Goal: Task Accomplishment & Management: Manage account settings

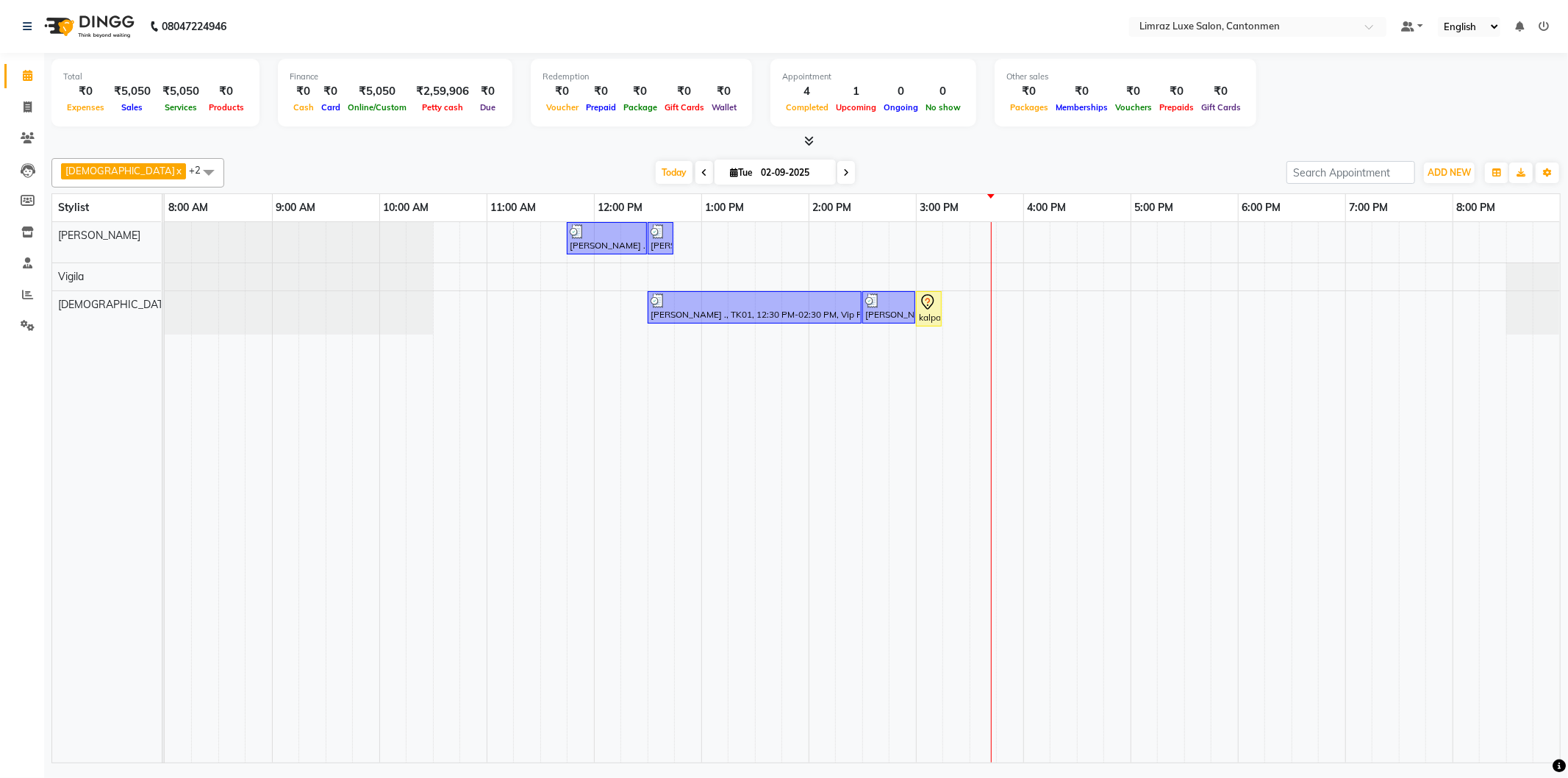
click at [1019, 276] on div "[PERSON_NAME] ., TK01, 11:45 AM-12:30 PM, Styling - Top (Men) [PERSON_NAME] ., …" at bounding box center [862, 492] width 1396 height 541
select select "63046"
select select "tentative"
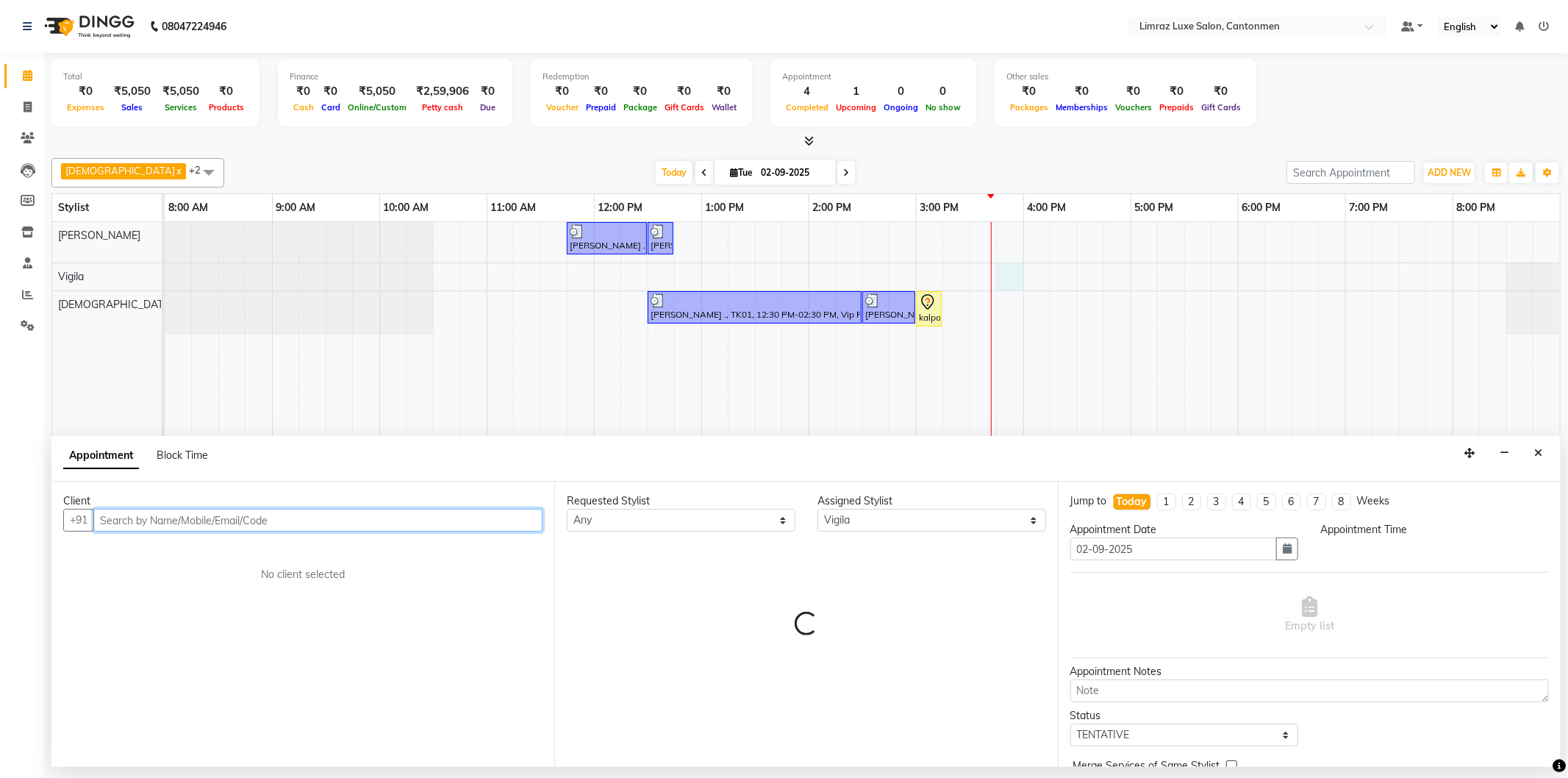
select select "945"
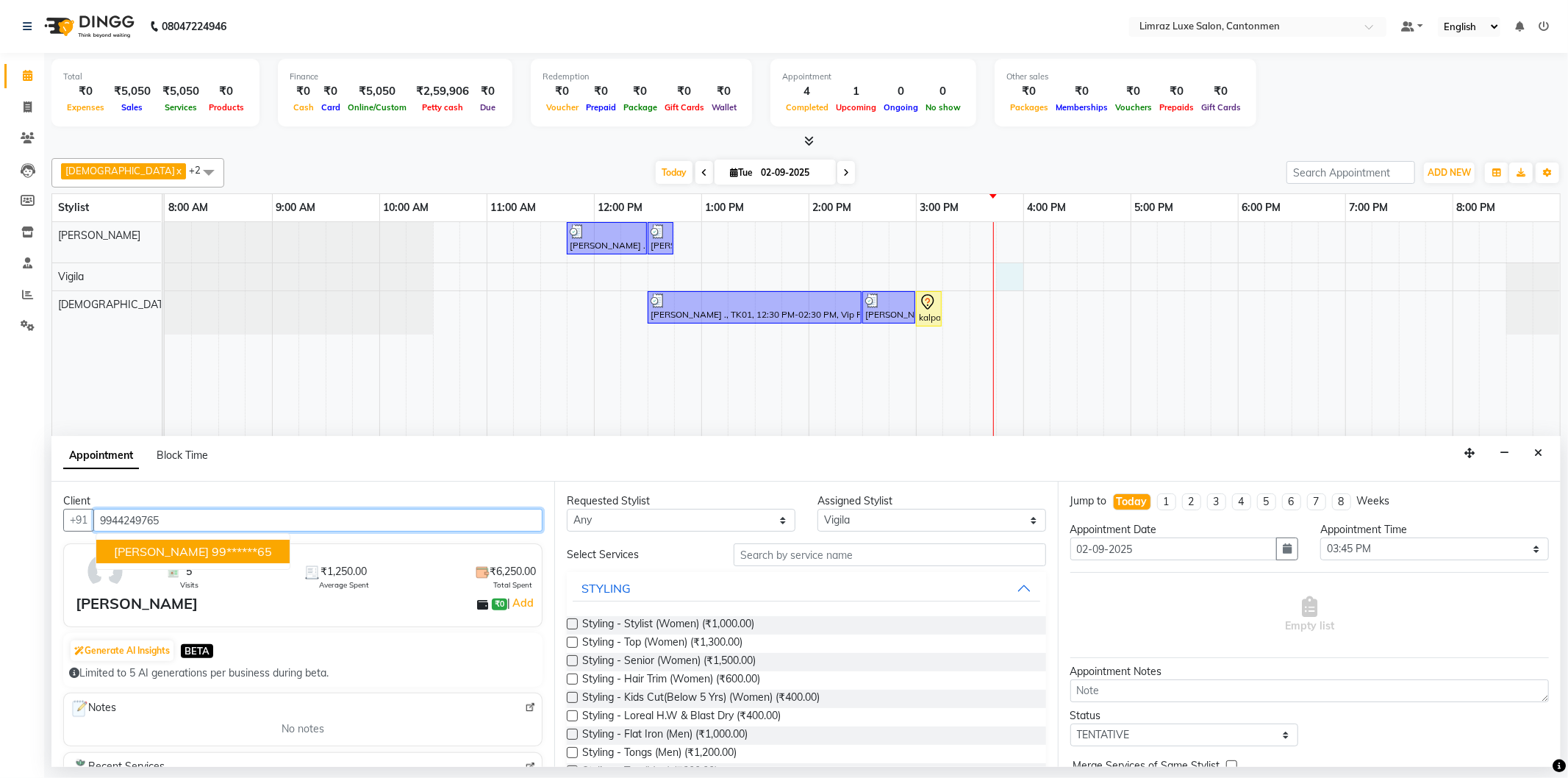
click at [212, 554] on ngb-highlight "99******65" at bounding box center [241, 551] width 60 height 15
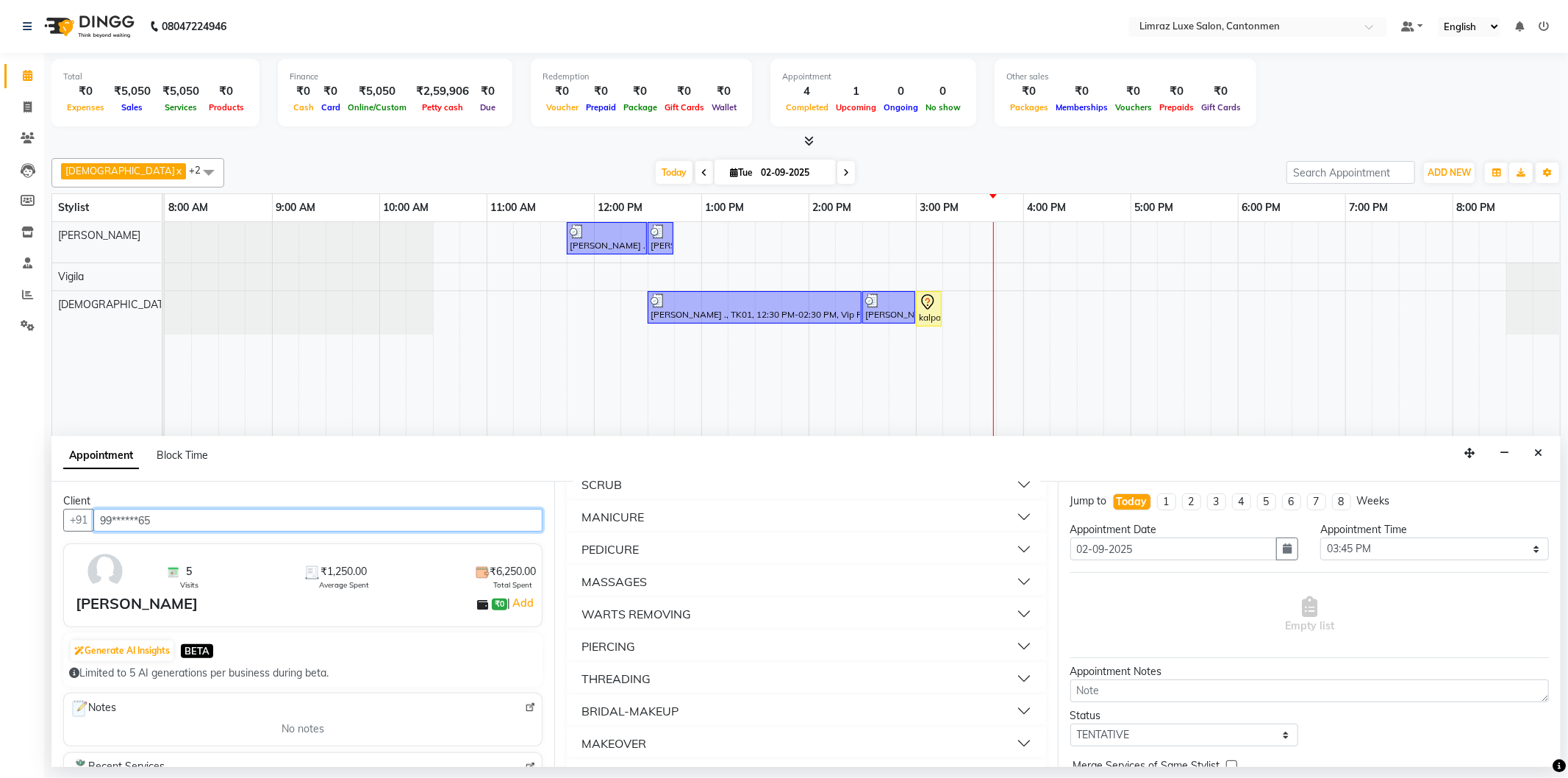
scroll to position [817, 0]
type input "99******65"
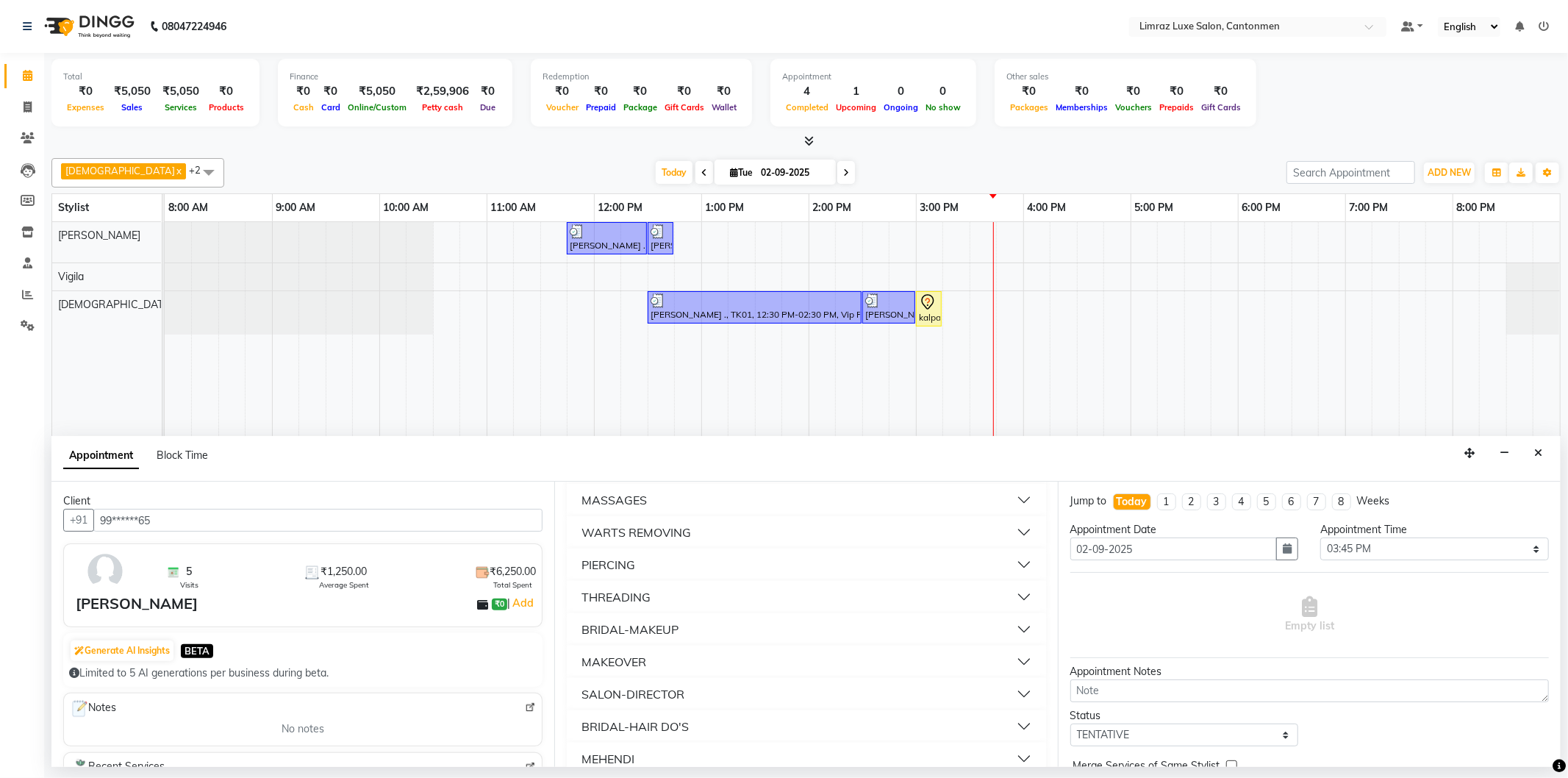
click at [696, 598] on button "THREADING" at bounding box center [806, 597] width 467 height 26
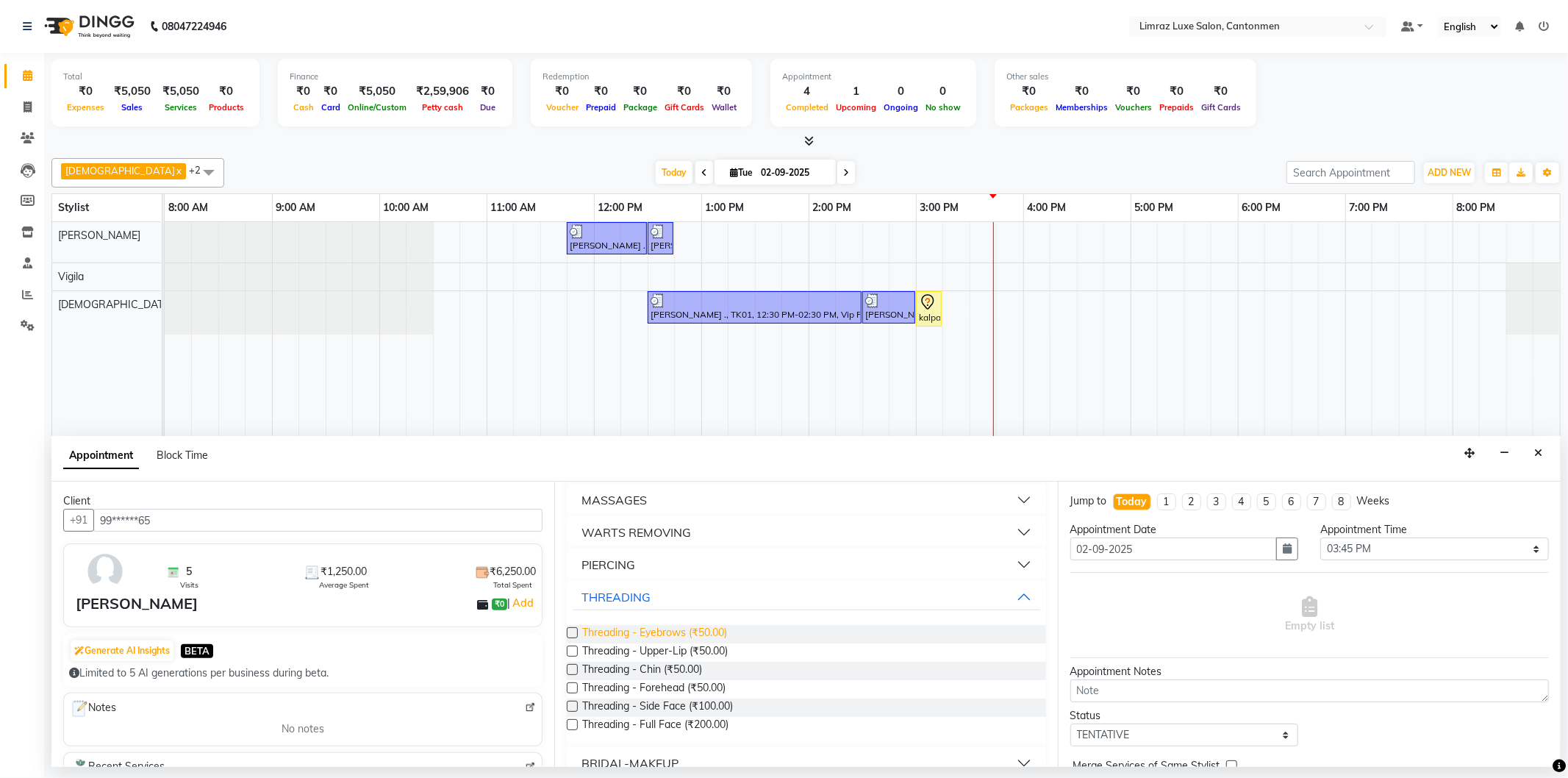
click at [675, 634] on span "Threading - Eyebrows (₹50.00)" at bounding box center [655, 634] width 145 height 18
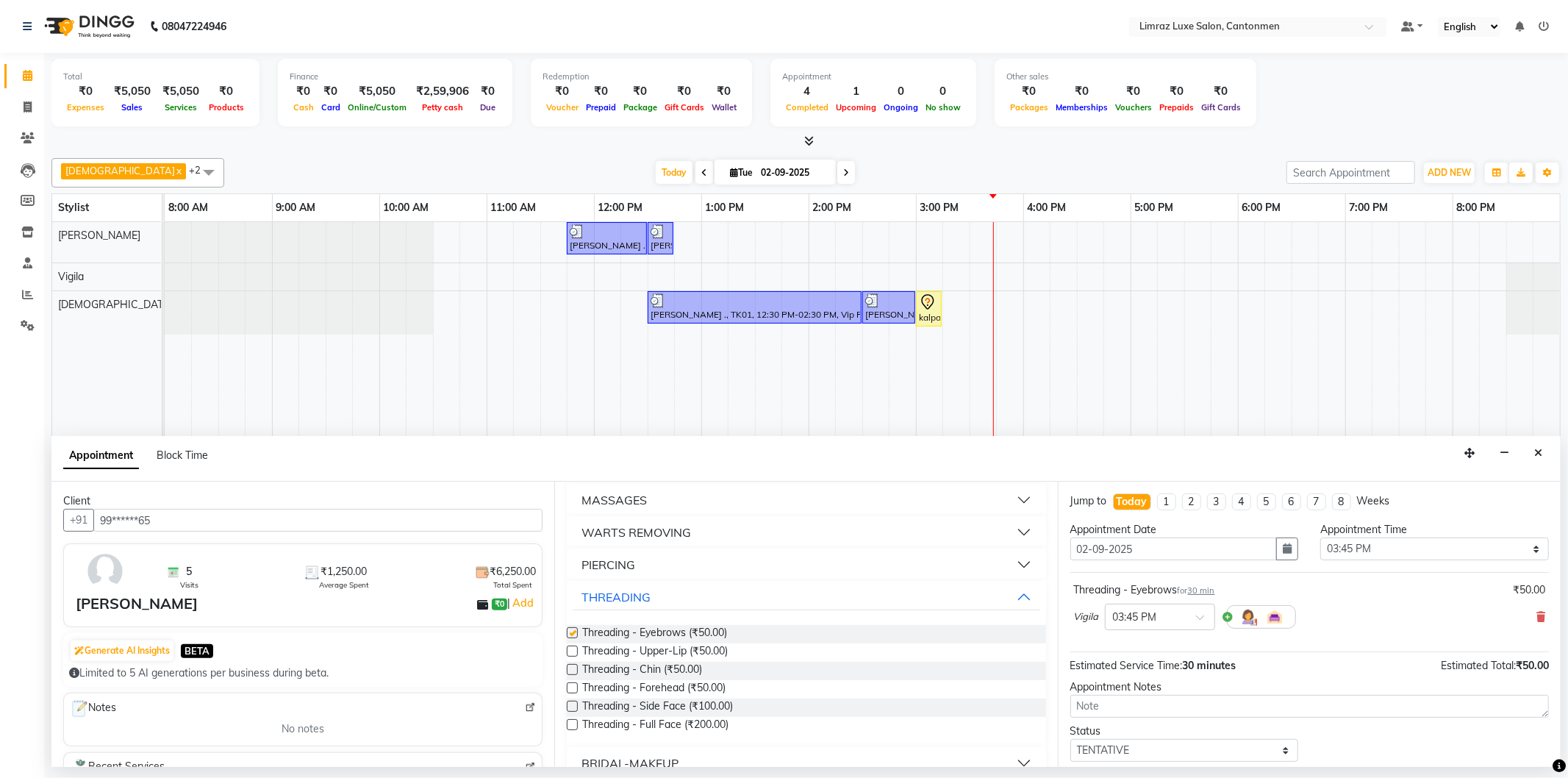
checkbox input "false"
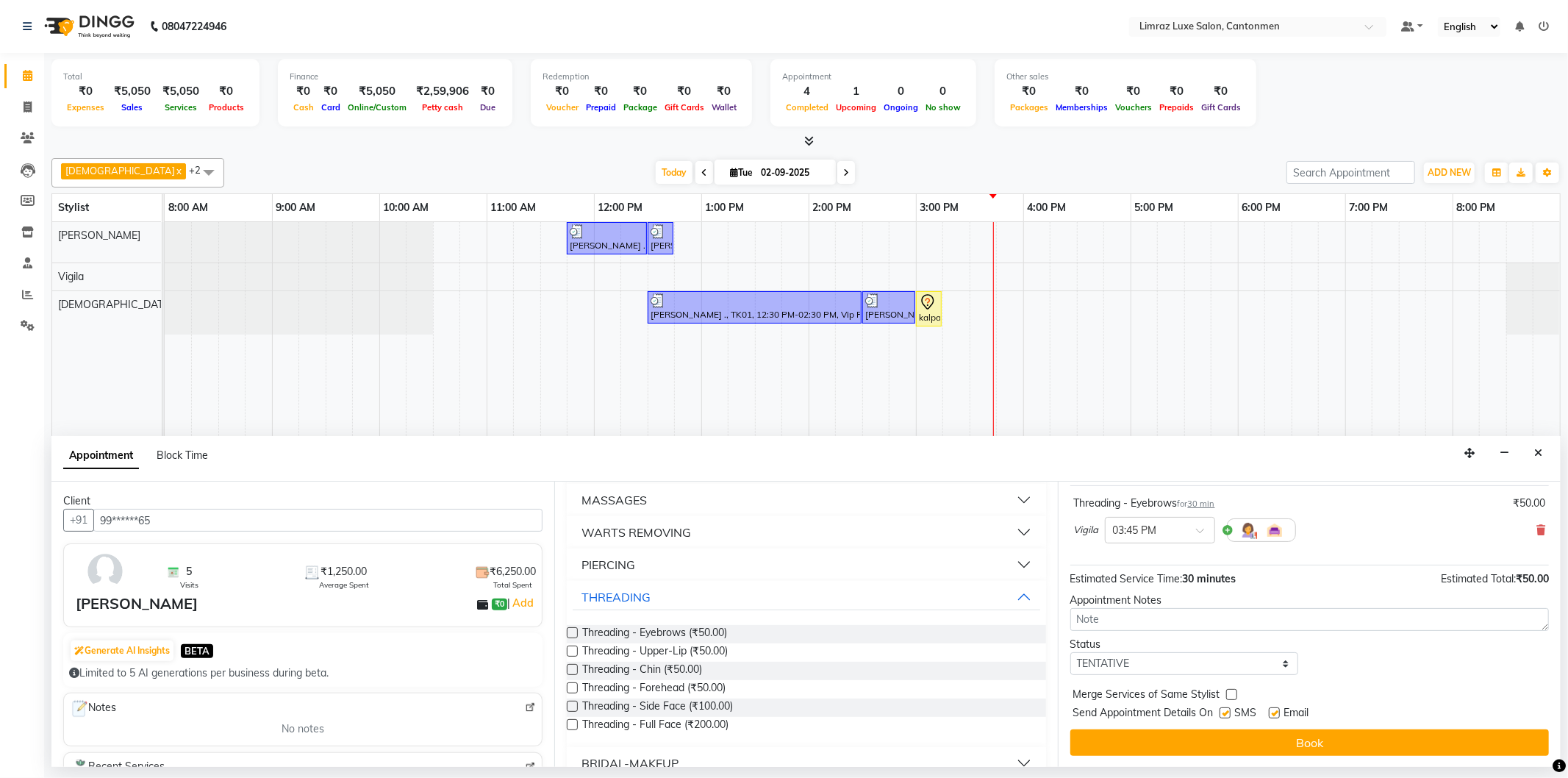
click at [1230, 711] on label at bounding box center [1225, 712] width 11 height 11
click at [1230, 711] on input "checkbox" at bounding box center [1225, 715] width 10 height 10
checkbox input "false"
click at [1280, 714] on label at bounding box center [1274, 712] width 11 height 11
click at [1279, 714] on input "checkbox" at bounding box center [1274, 715] width 10 height 10
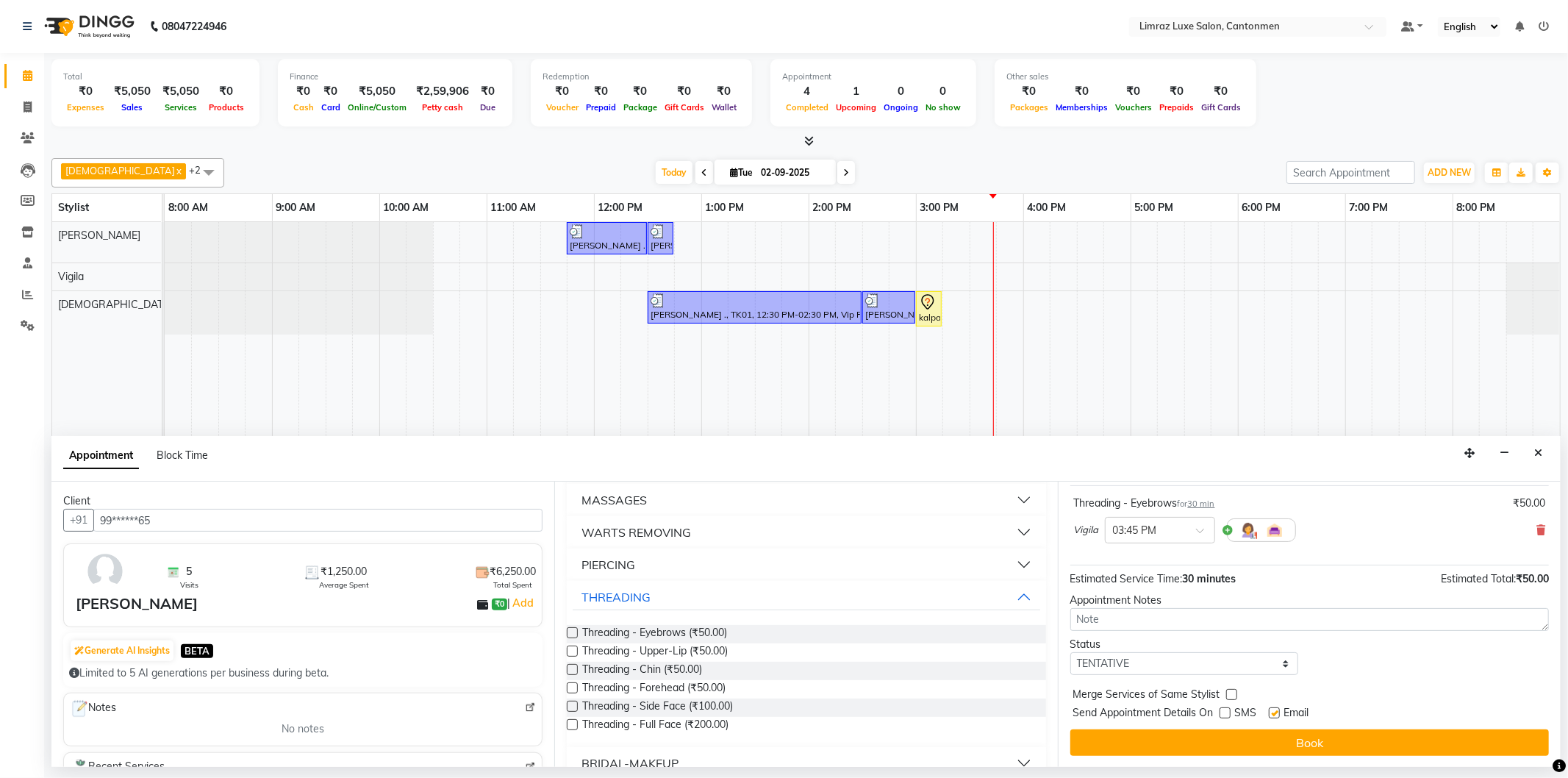
checkbox input "false"
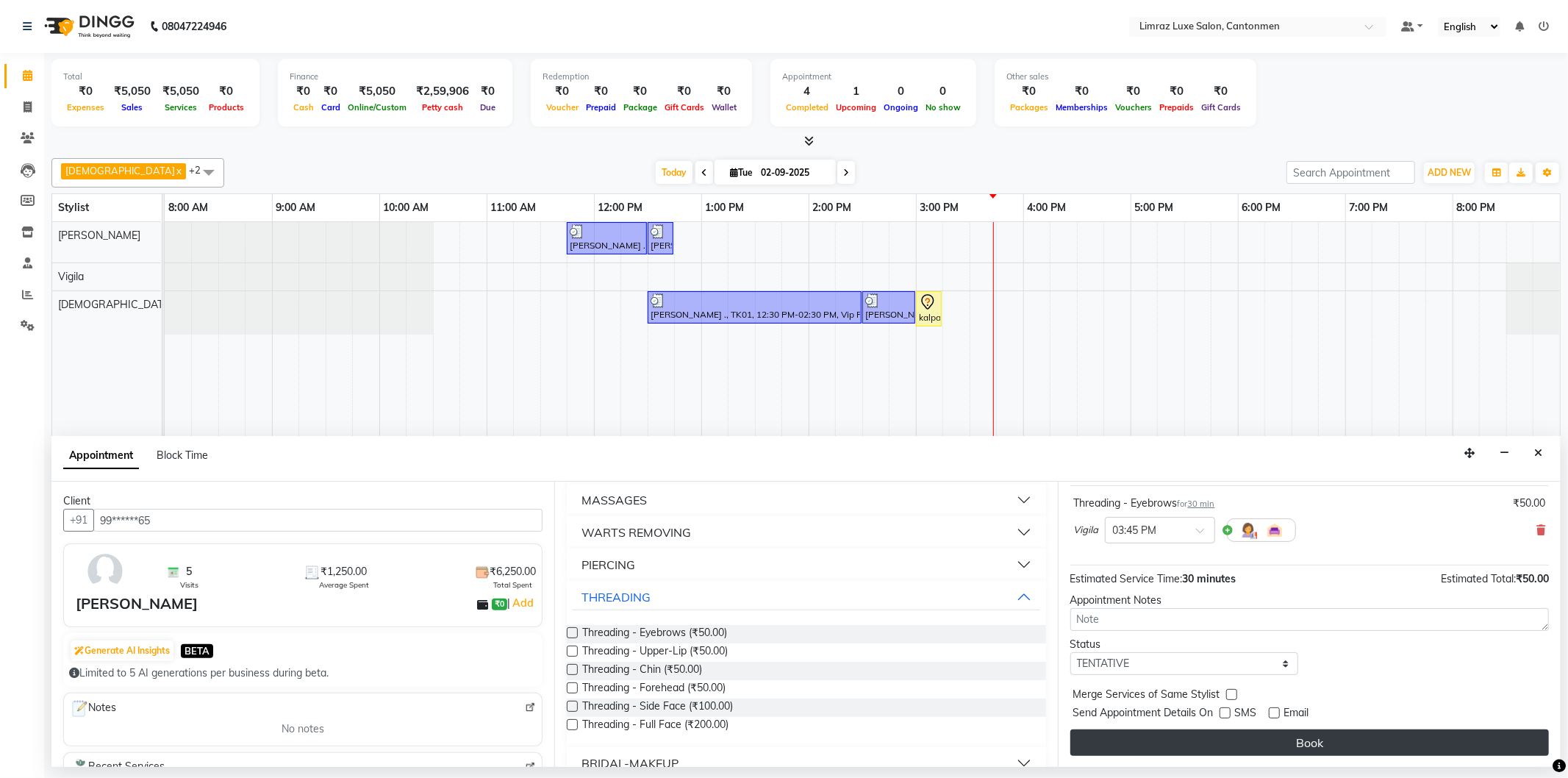
click at [1280, 733] on button "Book" at bounding box center [1309, 743] width 479 height 26
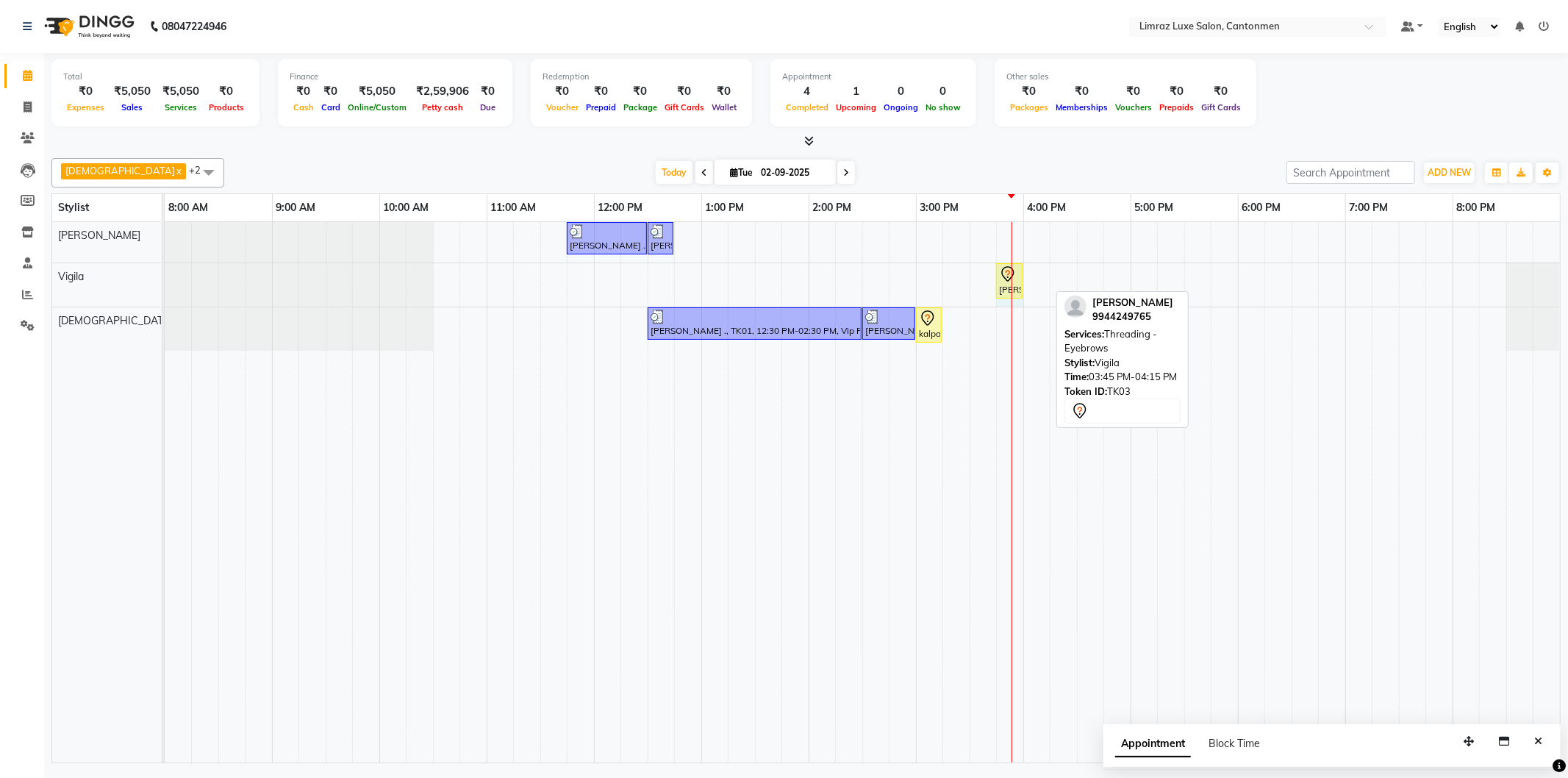
drag, startPoint x: 1047, startPoint y: 275, endPoint x: 1003, endPoint y: 283, distance: 44.7
click at [164, 283] on div "[PERSON_NAME], TK03, 03:45 PM-04:15 PM, Threading - Eyebrows [PERSON_NAME], TK0…" at bounding box center [164, 284] width 0 height 44
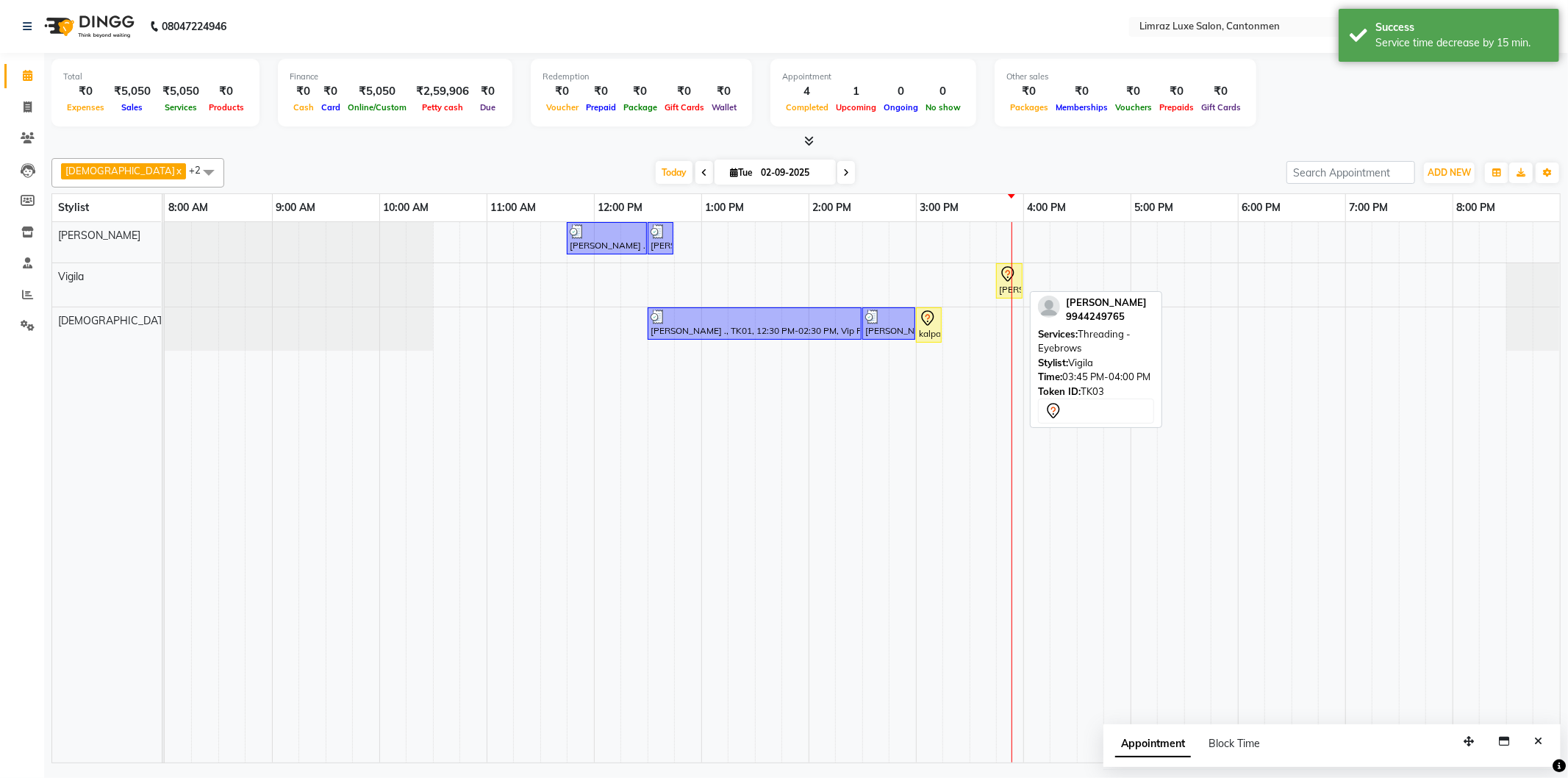
click at [1014, 284] on div "[PERSON_NAME], TK03, 03:45 PM-04:00 PM, Threading - Eyebrows" at bounding box center [1009, 281] width 24 height 31
select select "7"
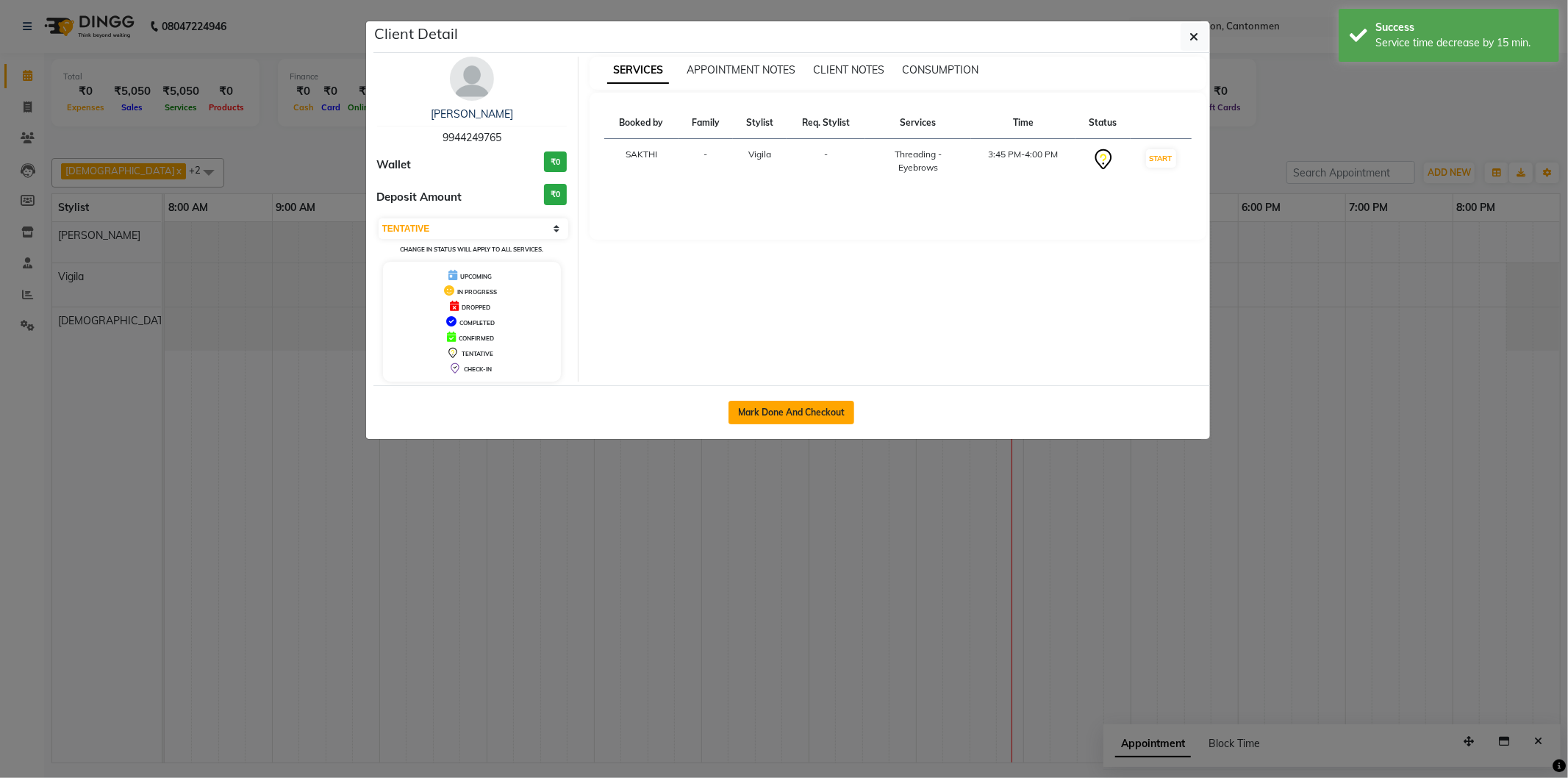
click at [833, 405] on button "Mark Done And Checkout" at bounding box center [791, 412] width 126 height 24
select select "service"
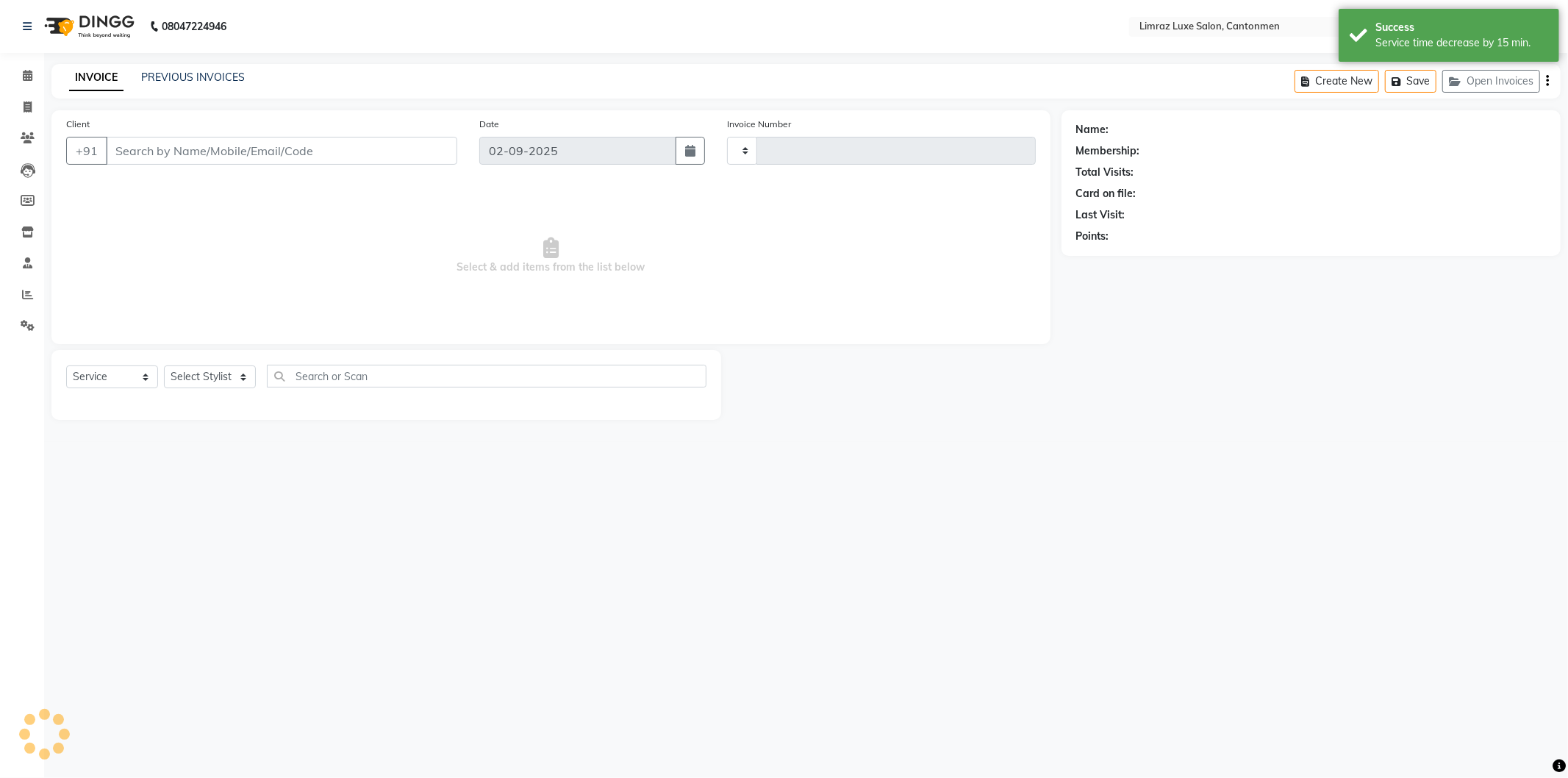
type input "1566"
select select "7274"
type input "99******65"
select select "63046"
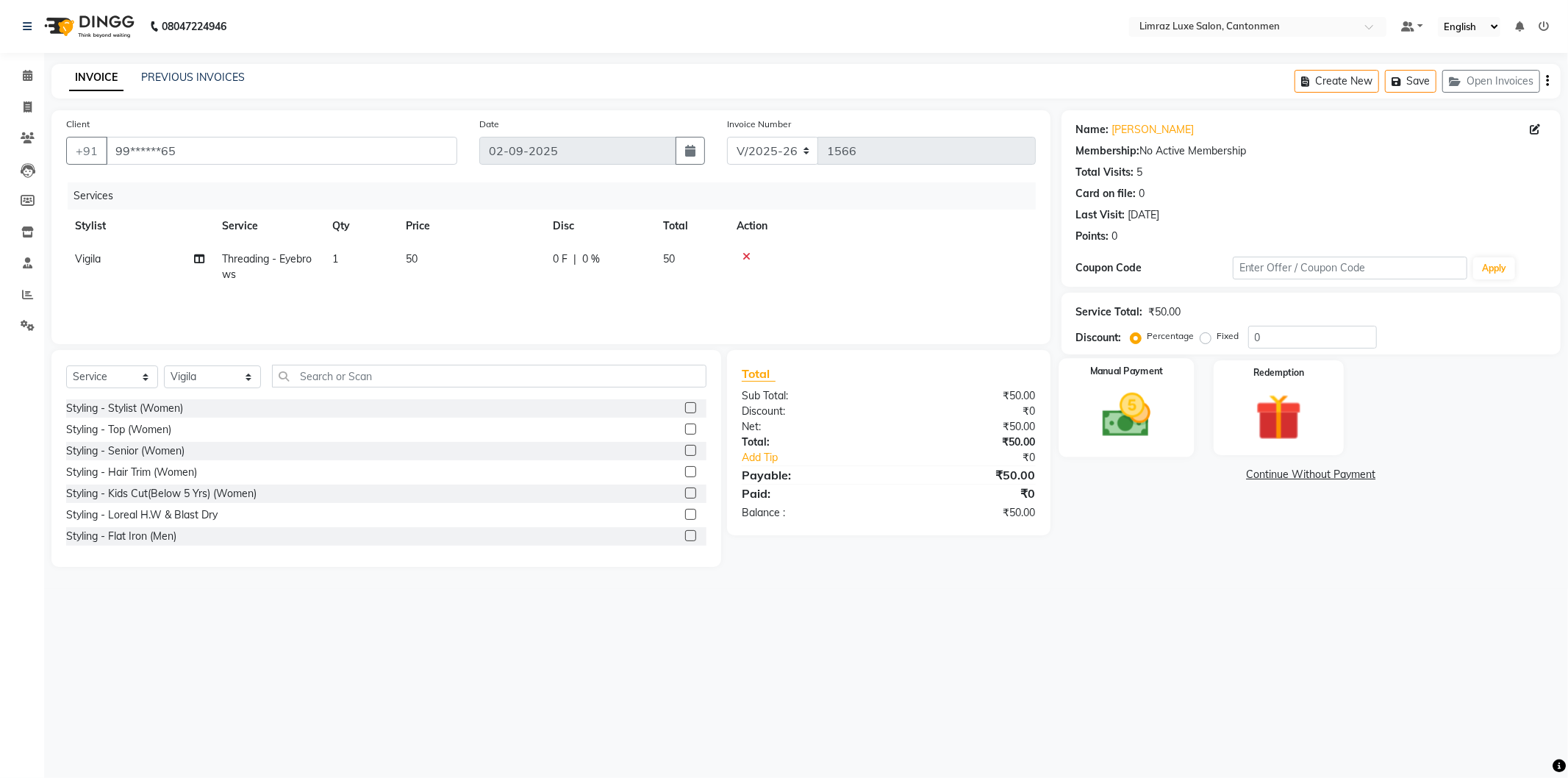
click at [1106, 398] on img at bounding box center [1127, 416] width 79 height 56
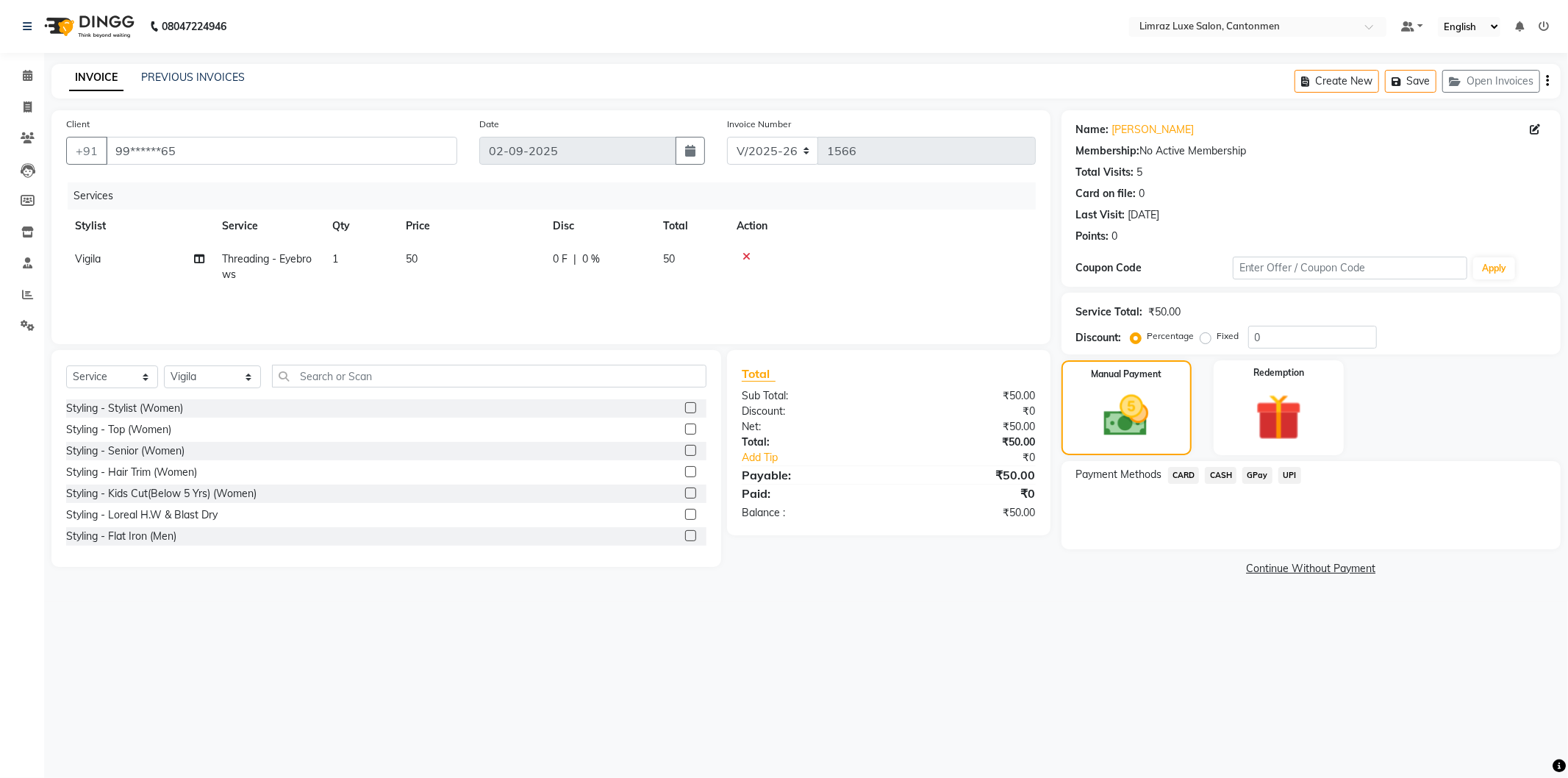
click at [1259, 476] on span "GPay" at bounding box center [1258, 475] width 30 height 17
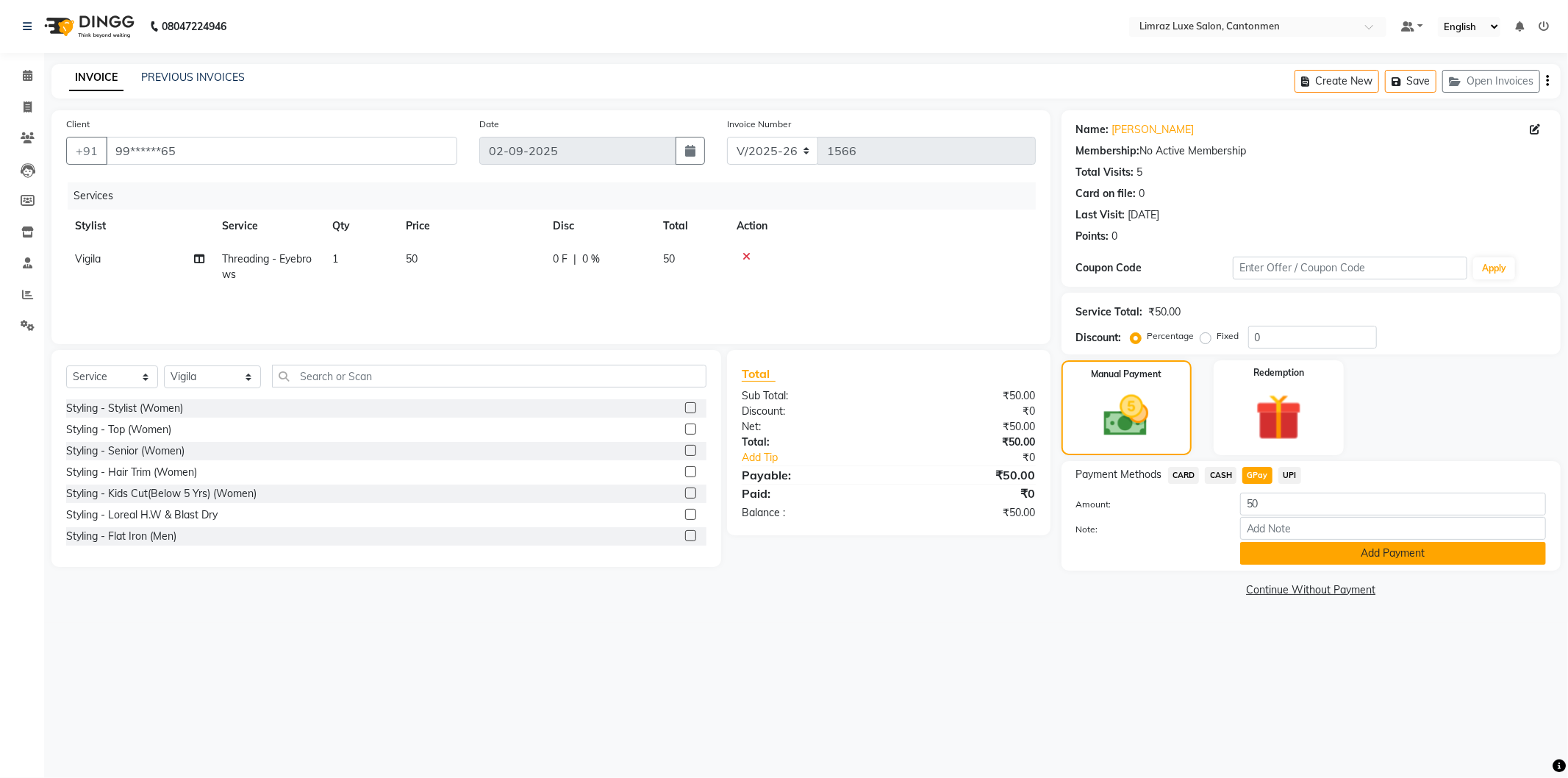
click at [1265, 548] on button "Add Payment" at bounding box center [1393, 554] width 306 height 23
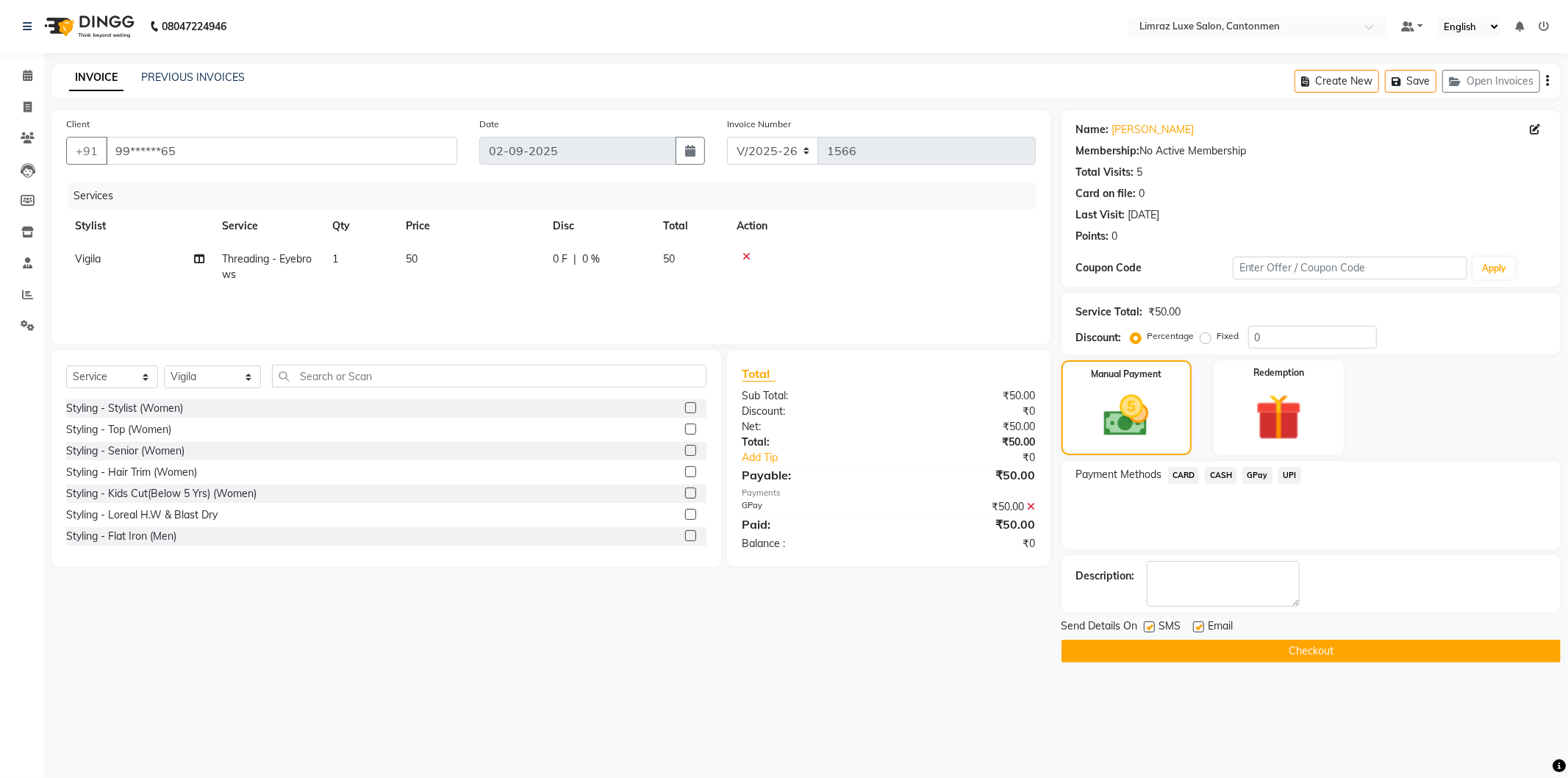
drag, startPoint x: 1199, startPoint y: 627, endPoint x: 1167, endPoint y: 630, distance: 32.1
click at [1201, 627] on label at bounding box center [1198, 626] width 11 height 11
click at [1201, 627] on input "checkbox" at bounding box center [1198, 628] width 10 height 10
checkbox input "false"
click at [1154, 628] on label at bounding box center [1149, 626] width 11 height 11
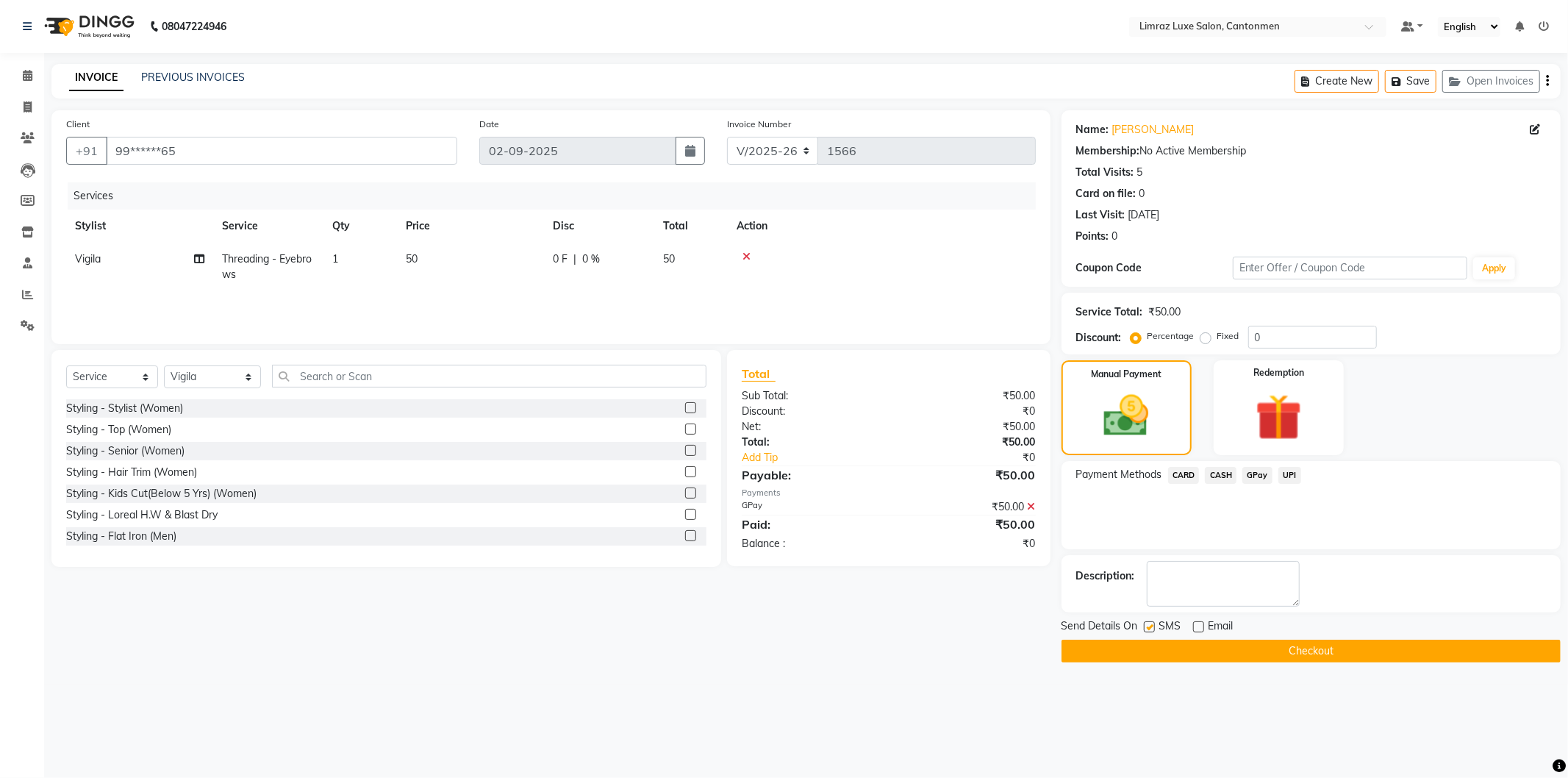
click at [1153, 628] on input "checkbox" at bounding box center [1149, 628] width 10 height 10
checkbox input "false"
click at [1155, 651] on button "Checkout" at bounding box center [1311, 651] width 499 height 23
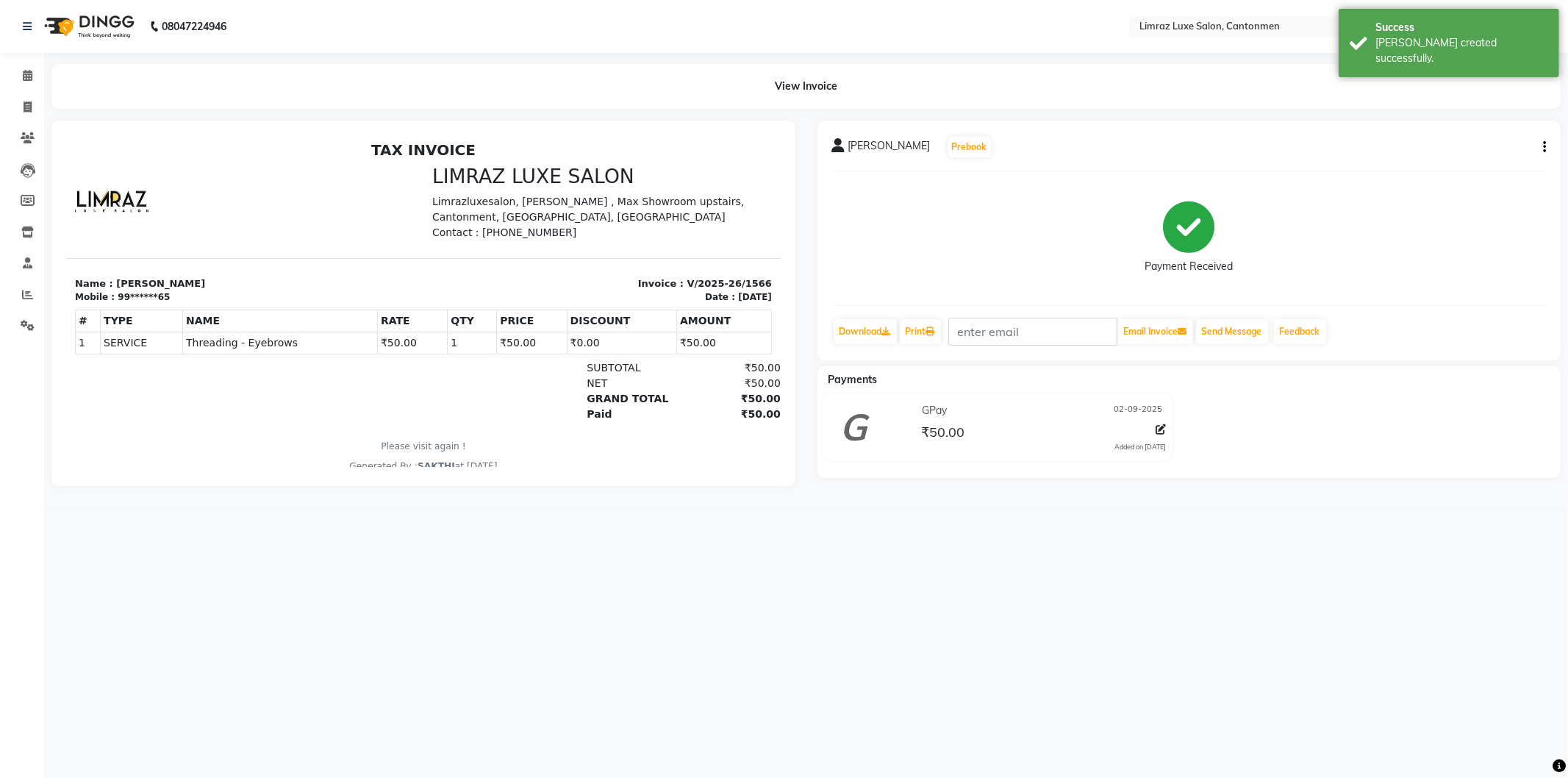
click at [83, 37] on img at bounding box center [88, 26] width 101 height 41
